Goal: Task Accomplishment & Management: Use online tool/utility

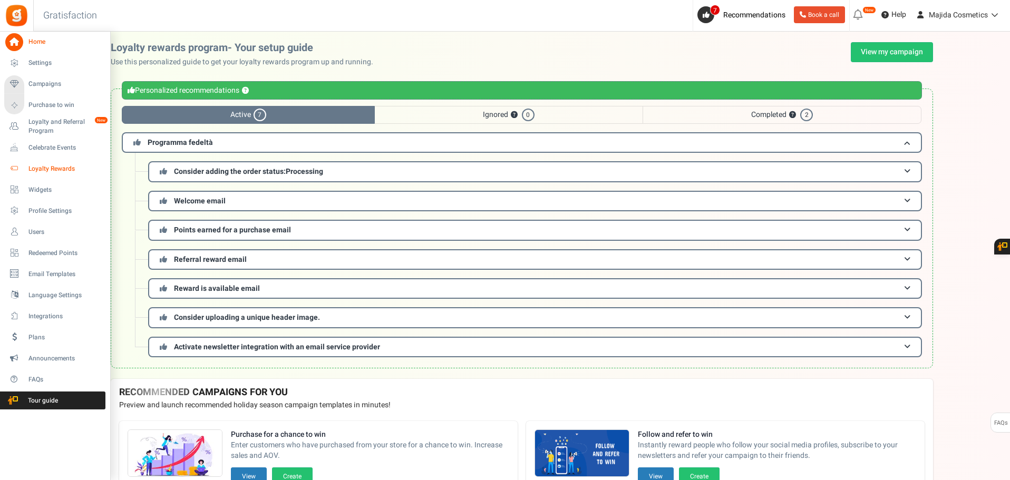
click at [41, 165] on span "Loyalty Rewards" at bounding box center [65, 169] width 74 height 9
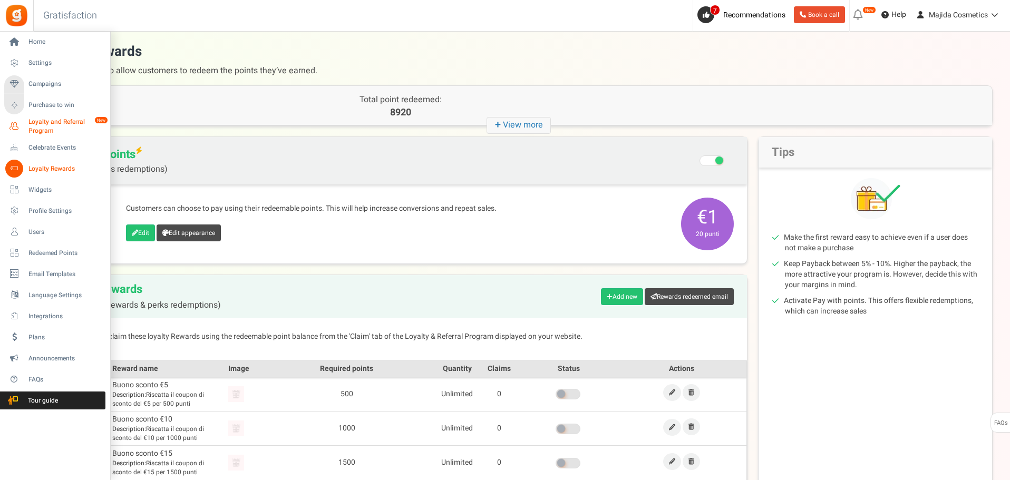
click at [48, 121] on span "Loyalty and Referral Program" at bounding box center [66, 127] width 77 height 18
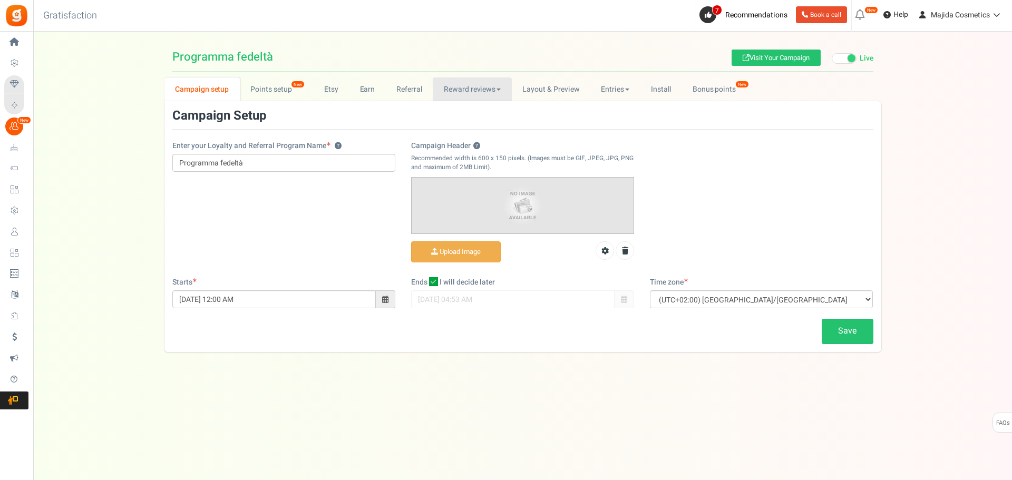
click at [495, 91] on link "Reward reviews" at bounding box center [472, 90] width 79 height 24
click at [443, 110] on link "WOO" at bounding box center [475, 112] width 84 height 15
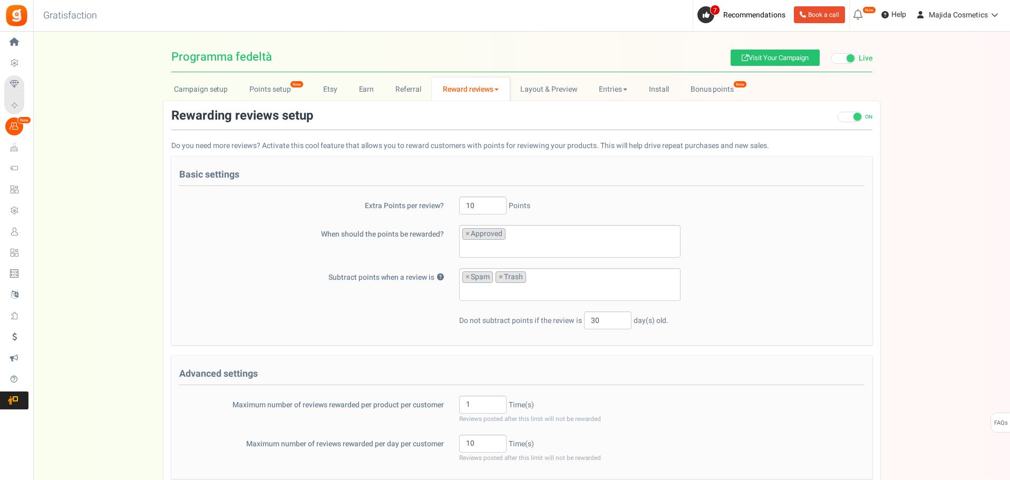
click at [894, 198] on div "Campaign setup Points setup New Etsy Earn Referral Reward reviews WOO LOOX [DOM…" at bounding box center [521, 382] width 977 height 608
click at [409, 91] on link "Referral" at bounding box center [408, 90] width 47 height 24
